Goal: Task Accomplishment & Management: Use online tool/utility

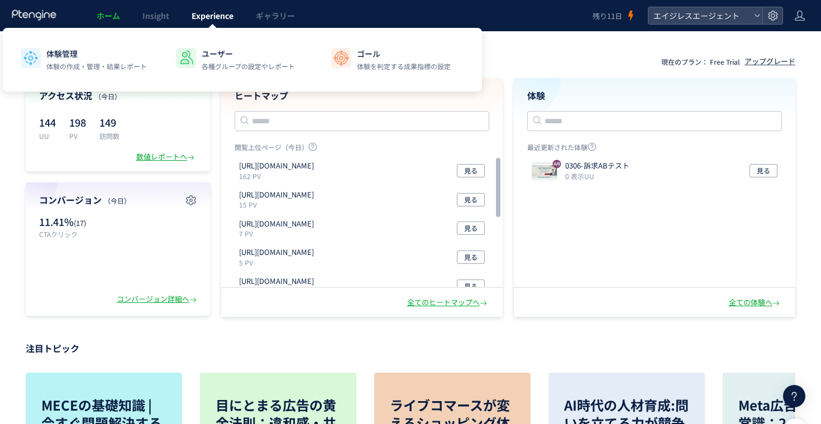
click at [216, 21] on span "Experience" at bounding box center [213, 15] width 42 height 11
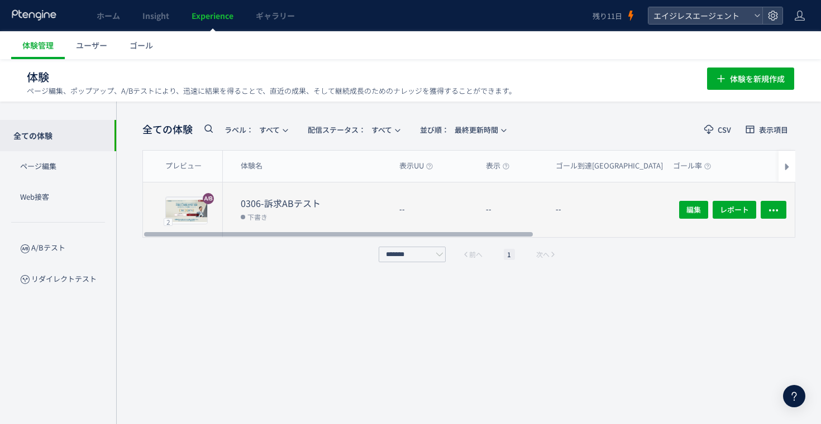
click at [363, 204] on dt "0306-訴求ABテスト" at bounding box center [316, 203] width 150 height 13
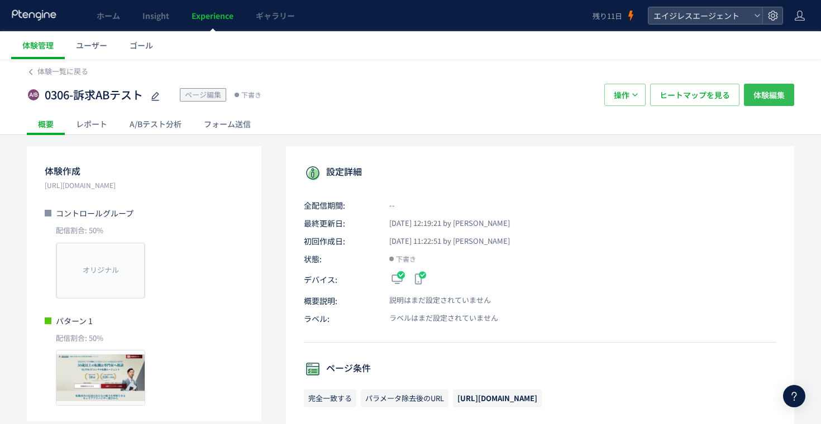
click at [768, 101] on span "体験編集" at bounding box center [768, 95] width 31 height 22
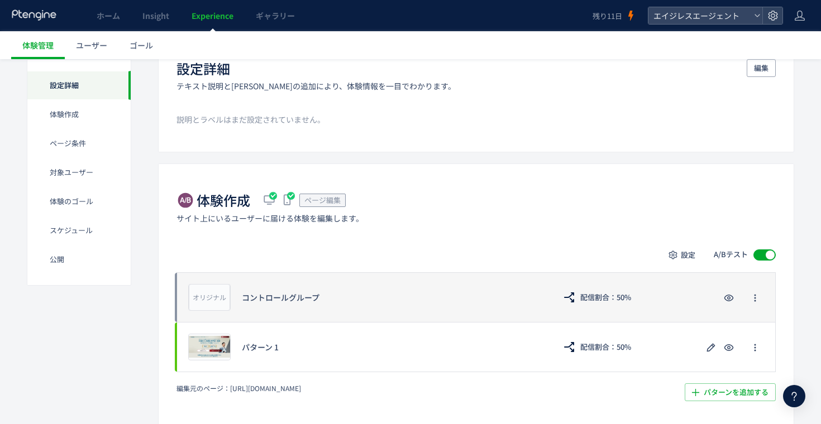
scroll to position [112, 0]
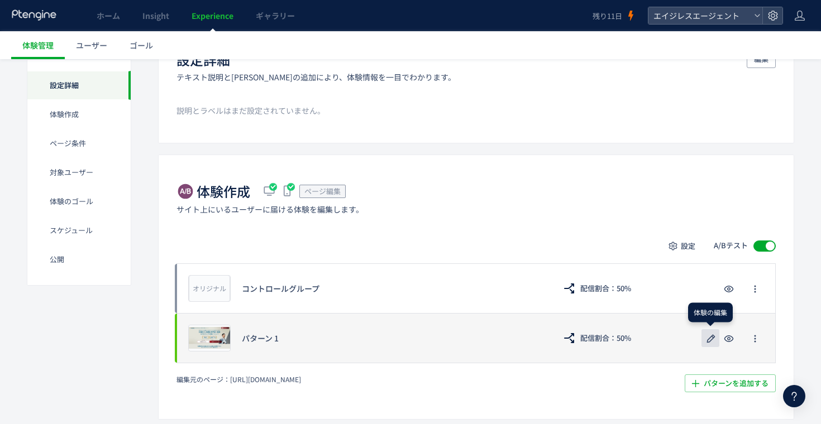
click at [711, 345] on icon "button" at bounding box center [710, 338] width 13 height 13
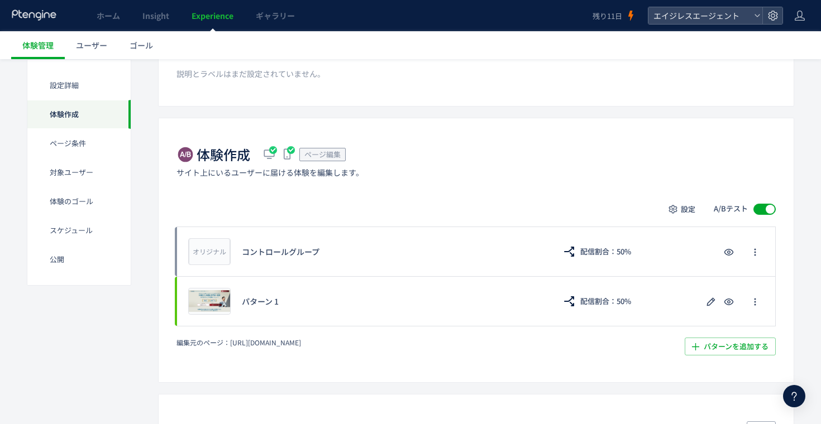
scroll to position [157, 0]
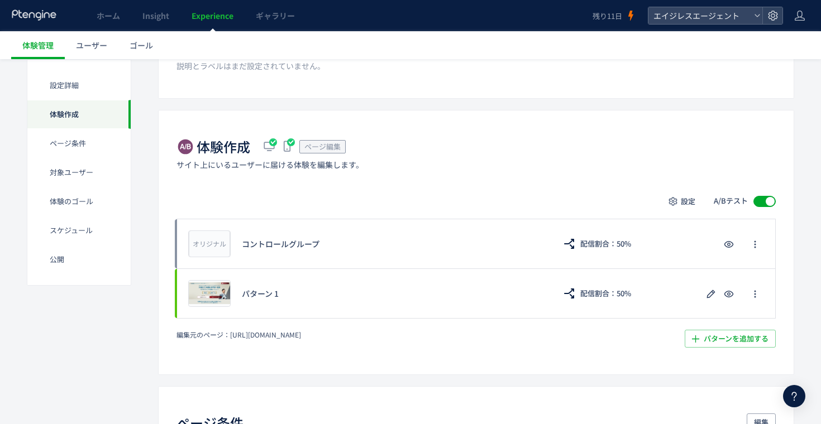
click at [300, 341] on div "編集元のページ： [URL][DOMAIN_NAME] パターンを追加する​" at bounding box center [475, 339] width 599 height 18
click at [297, 333] on span "[URL][DOMAIN_NAME]" at bounding box center [265, 334] width 71 height 9
copy div "[URL][DOMAIN_NAME] パターンを追加する​ 配信割合 キャンセル 確定 A/Bテストを停止する キャンセル A/Bテストを停止"
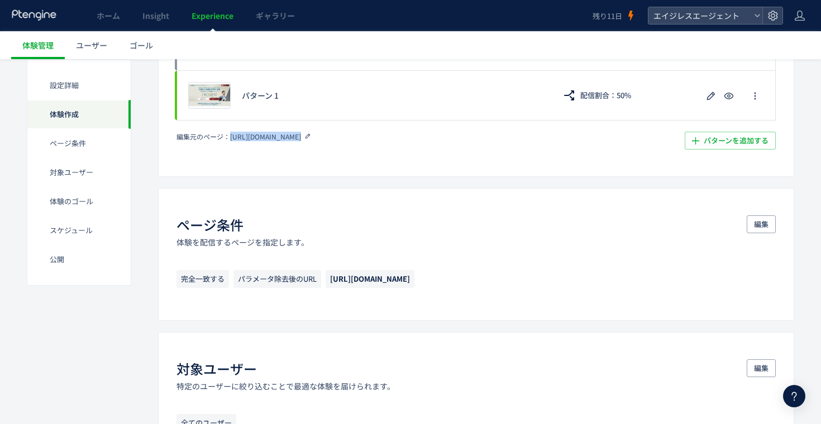
scroll to position [359, 0]
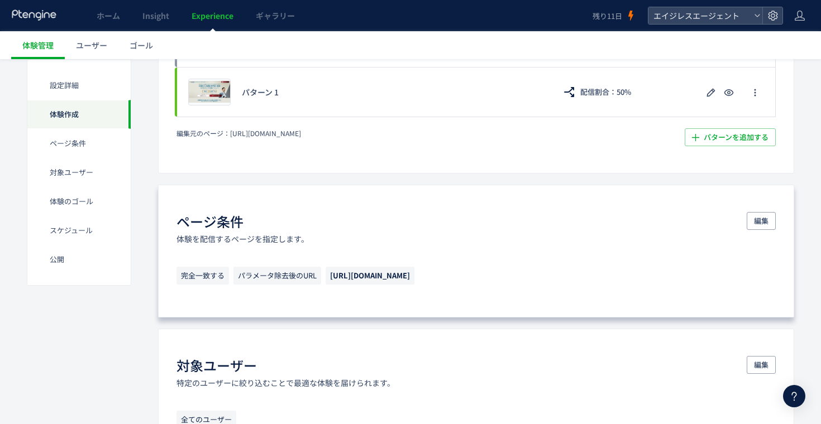
click at [345, 247] on div "ページ条件 体験を配信するページを指定します。 編集 完全一致する パラメータ除去後のURL [URL][DOMAIN_NAME]" at bounding box center [476, 251] width 636 height 133
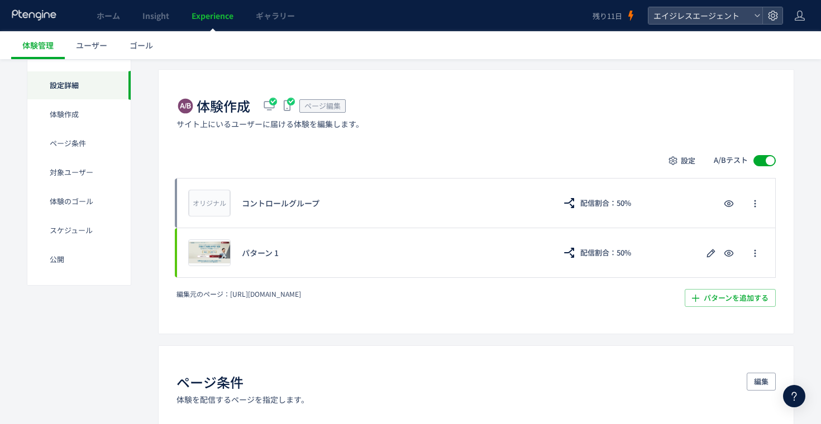
scroll to position [0, 0]
